Goal: Information Seeking & Learning: Find specific page/section

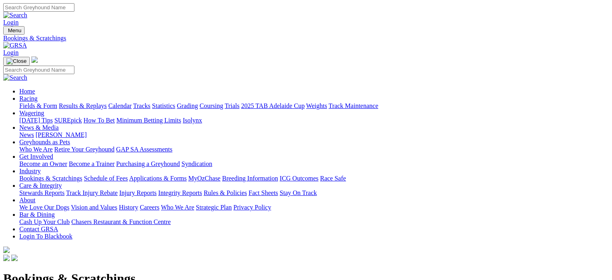
scroll to position [121, 0]
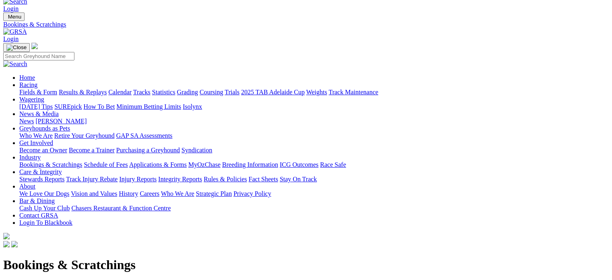
scroll to position [0, 0]
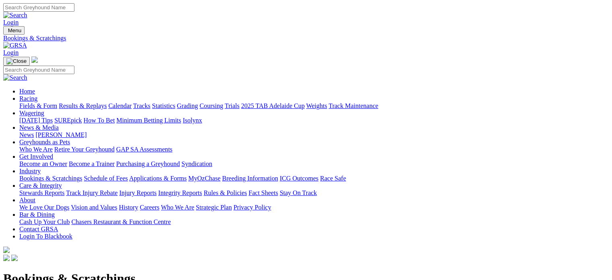
click at [202, 189] on link "Integrity Reports" at bounding box center [180, 192] width 44 height 7
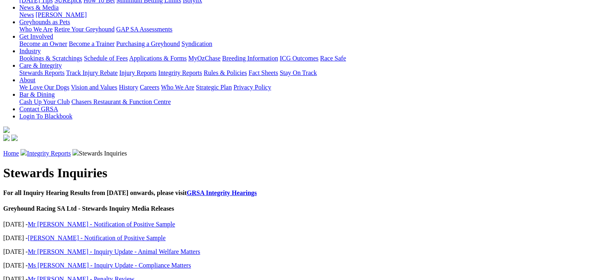
scroll to position [121, 0]
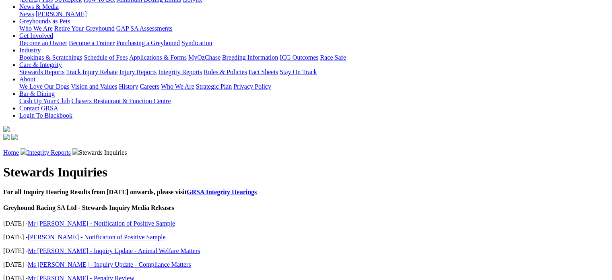
click at [175, 220] on link "Mr [PERSON_NAME] - Notification of Positive Sample" at bounding box center [101, 223] width 147 height 7
